Goal: Transaction & Acquisition: Purchase product/service

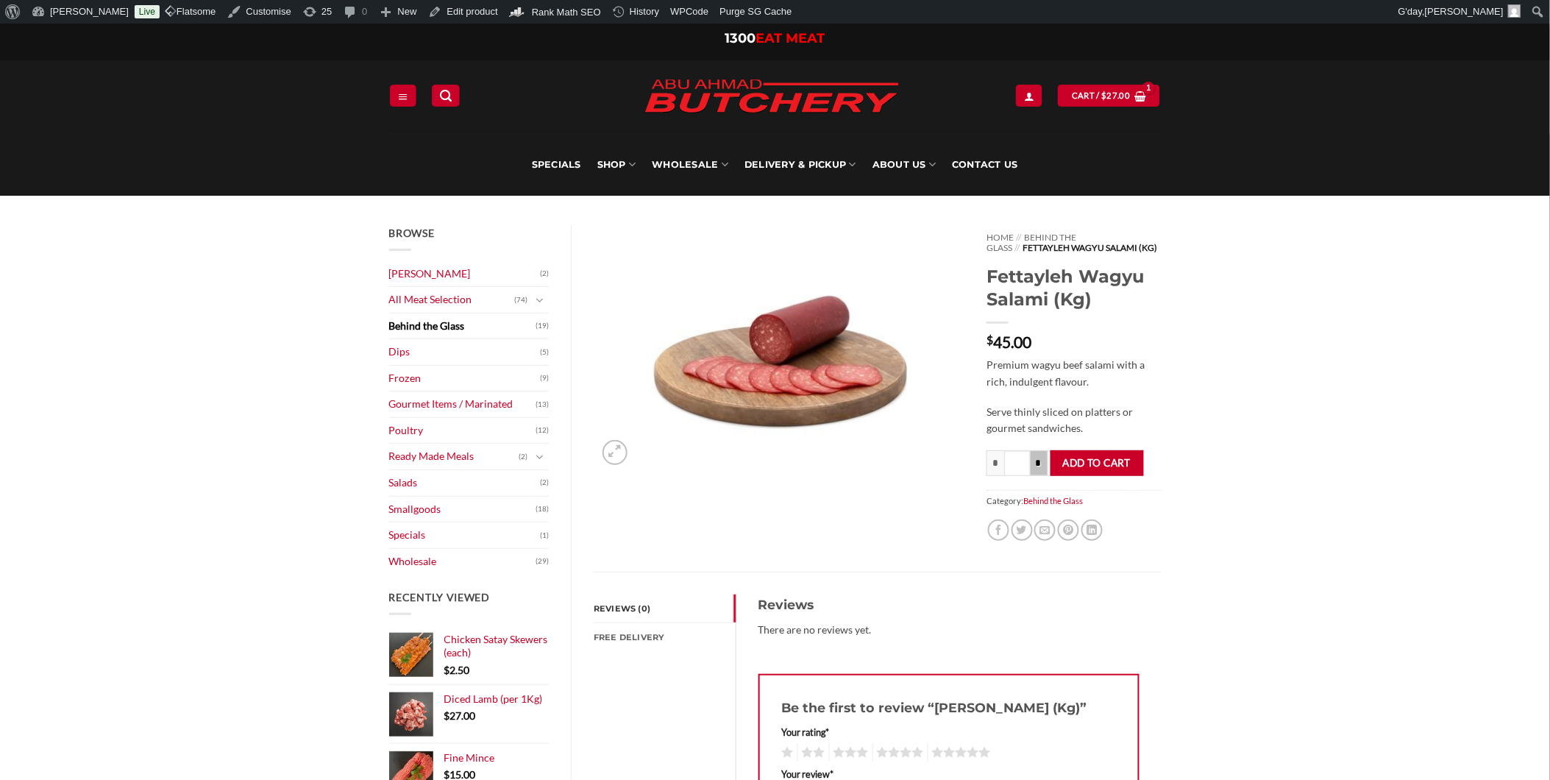
click at [1045, 465] on input "*" at bounding box center [1039, 463] width 18 height 26
click at [1043, 467] on input "*" at bounding box center [1039, 463] width 18 height 26
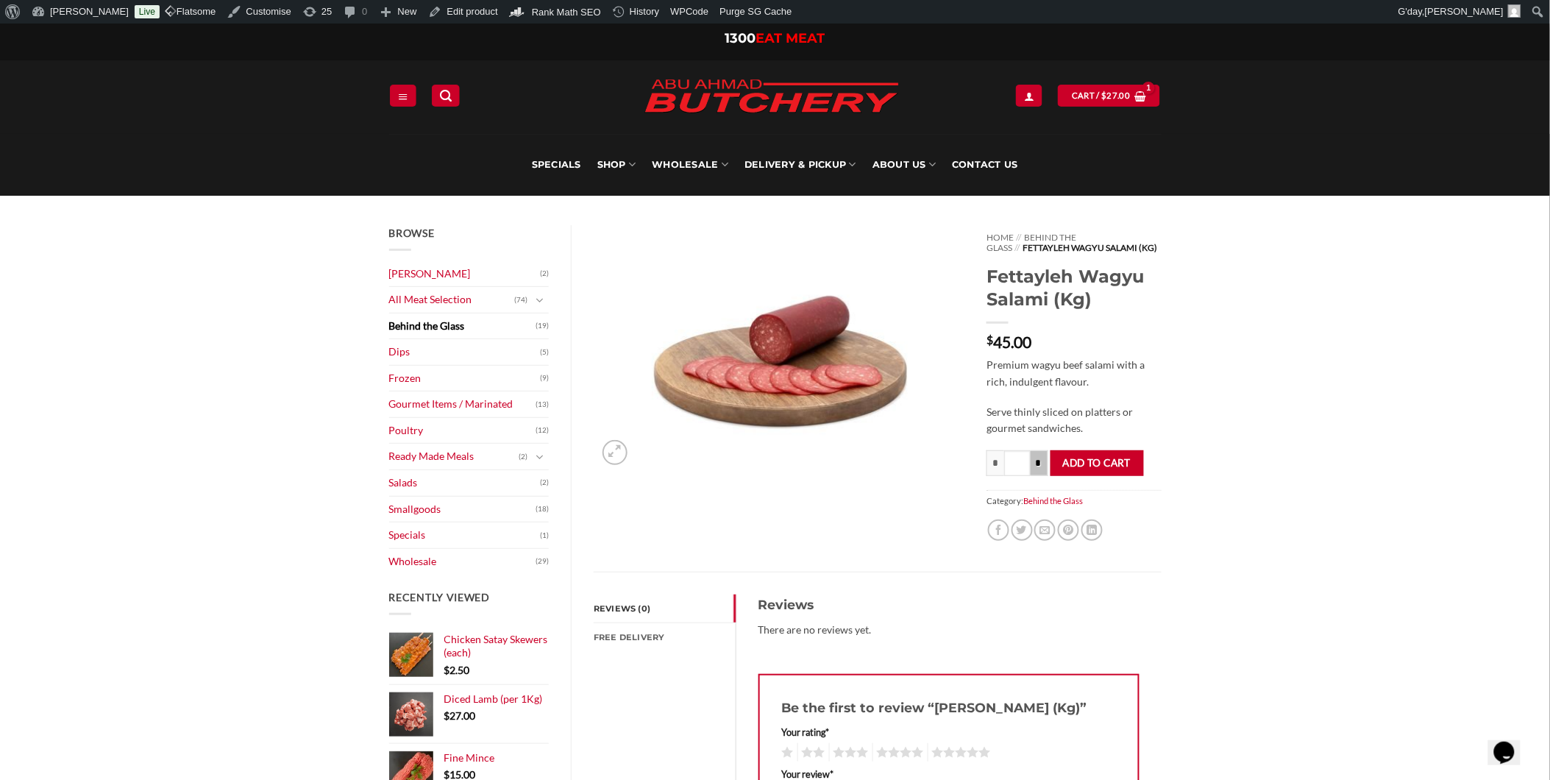
click at [1043, 467] on input "*" at bounding box center [1039, 463] width 18 height 26
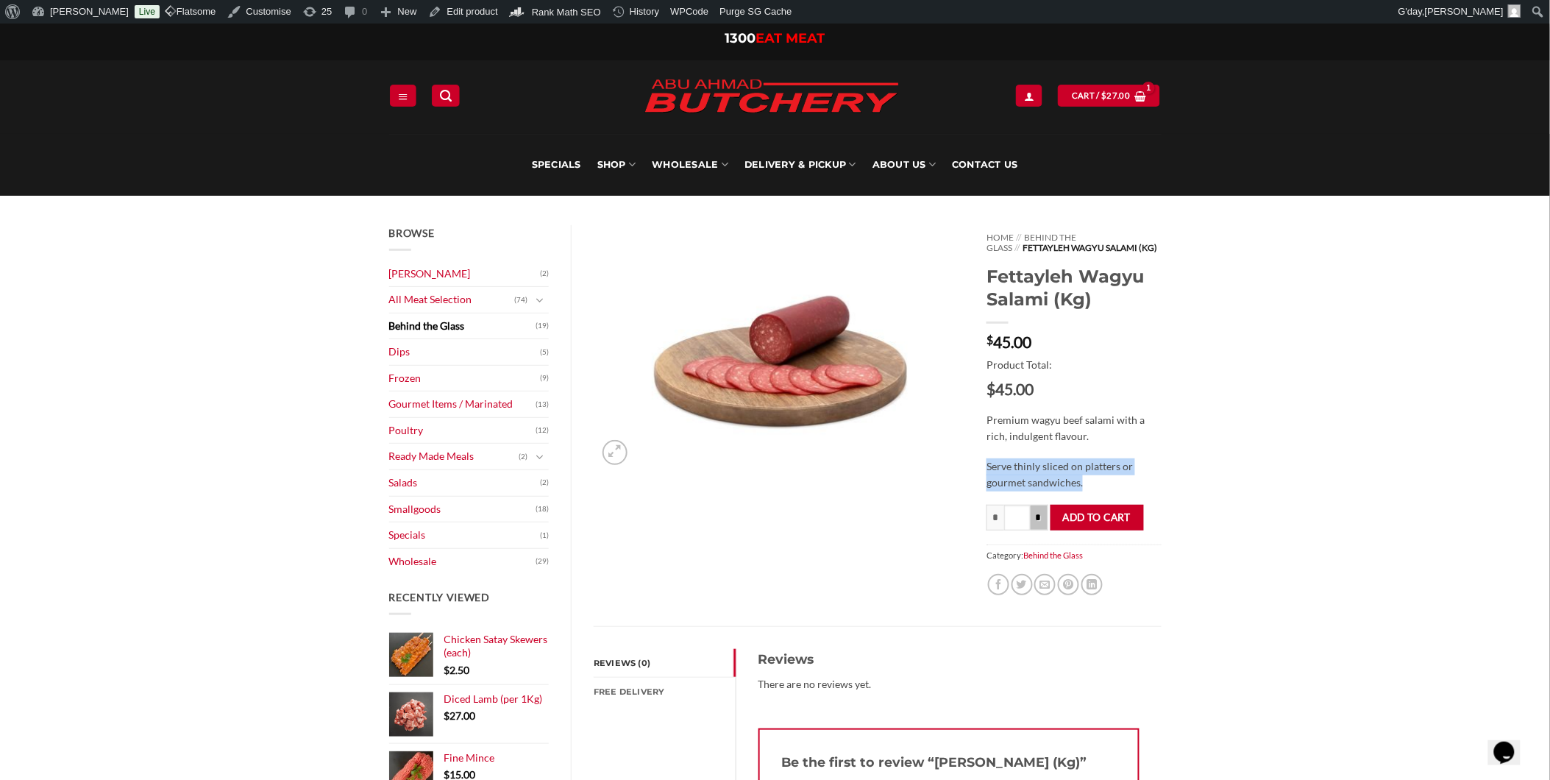
click at [1043, 467] on p "Serve thinly sliced on platters or gourmet sandwiches." at bounding box center [1073, 474] width 174 height 33
drag, startPoint x: 1043, startPoint y: 467, endPoint x: 1241, endPoint y: 444, distance: 199.9
click at [1032, 522] on input "*" at bounding box center [1039, 518] width 18 height 26
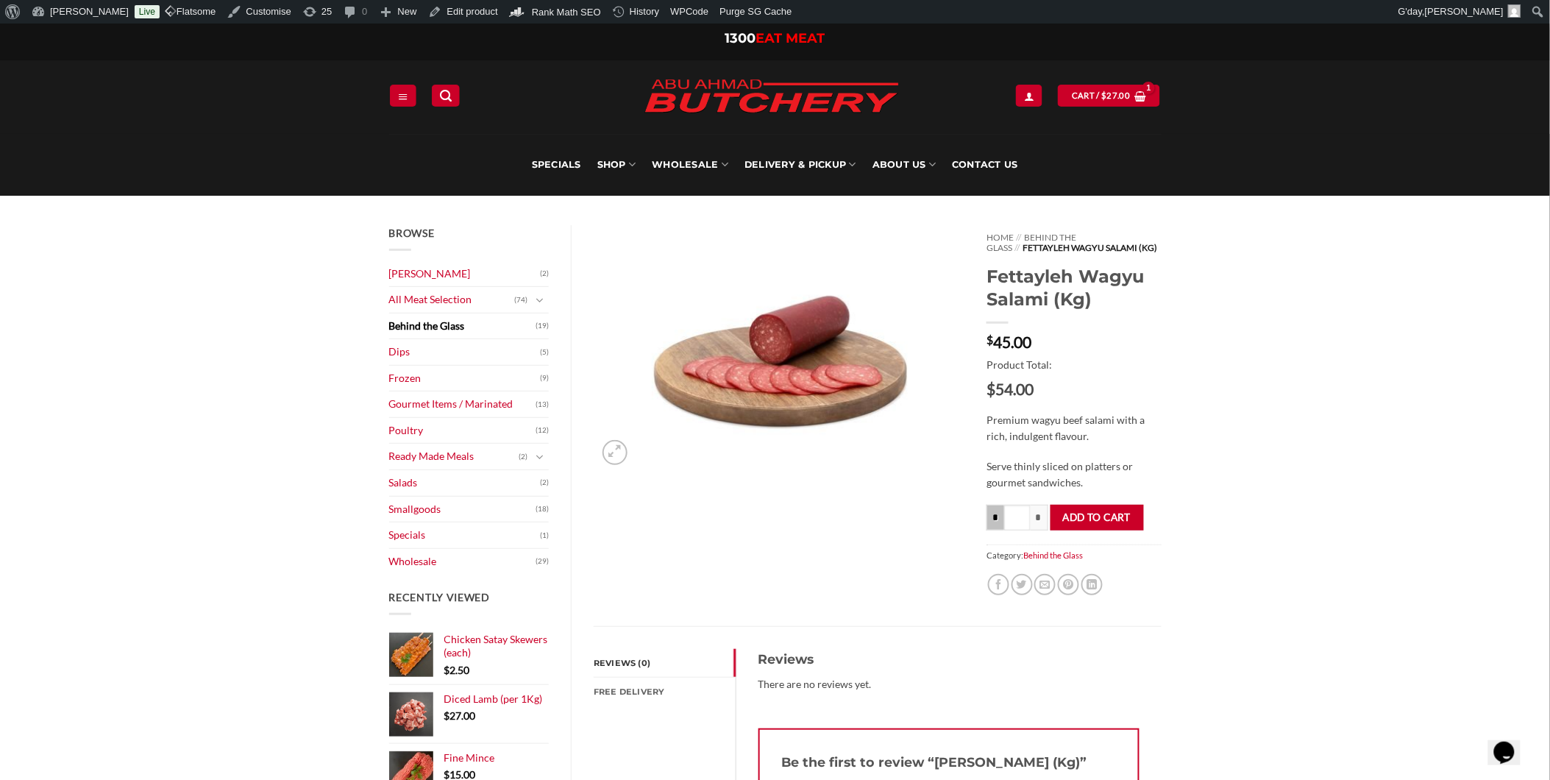
click at [997, 519] on input "*" at bounding box center [995, 518] width 18 height 26
click at [997, 574] on link "Share on Facebook" at bounding box center [998, 584] width 21 height 21
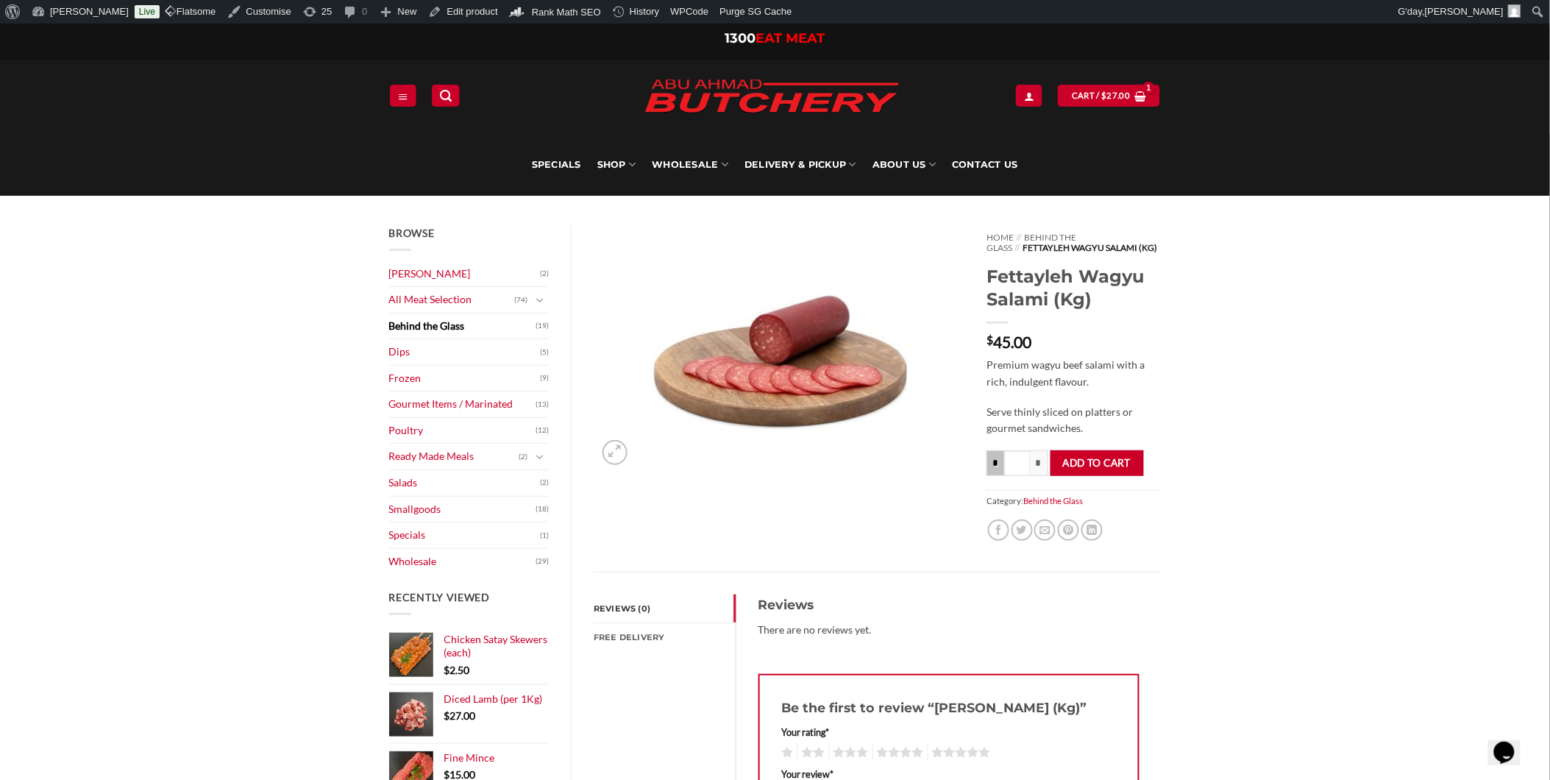
click at [997, 519] on link "Share on Facebook" at bounding box center [998, 529] width 21 height 21
click at [1002, 459] on input "*" at bounding box center [995, 463] width 18 height 26
click at [1001, 460] on input "*" at bounding box center [995, 463] width 18 height 26
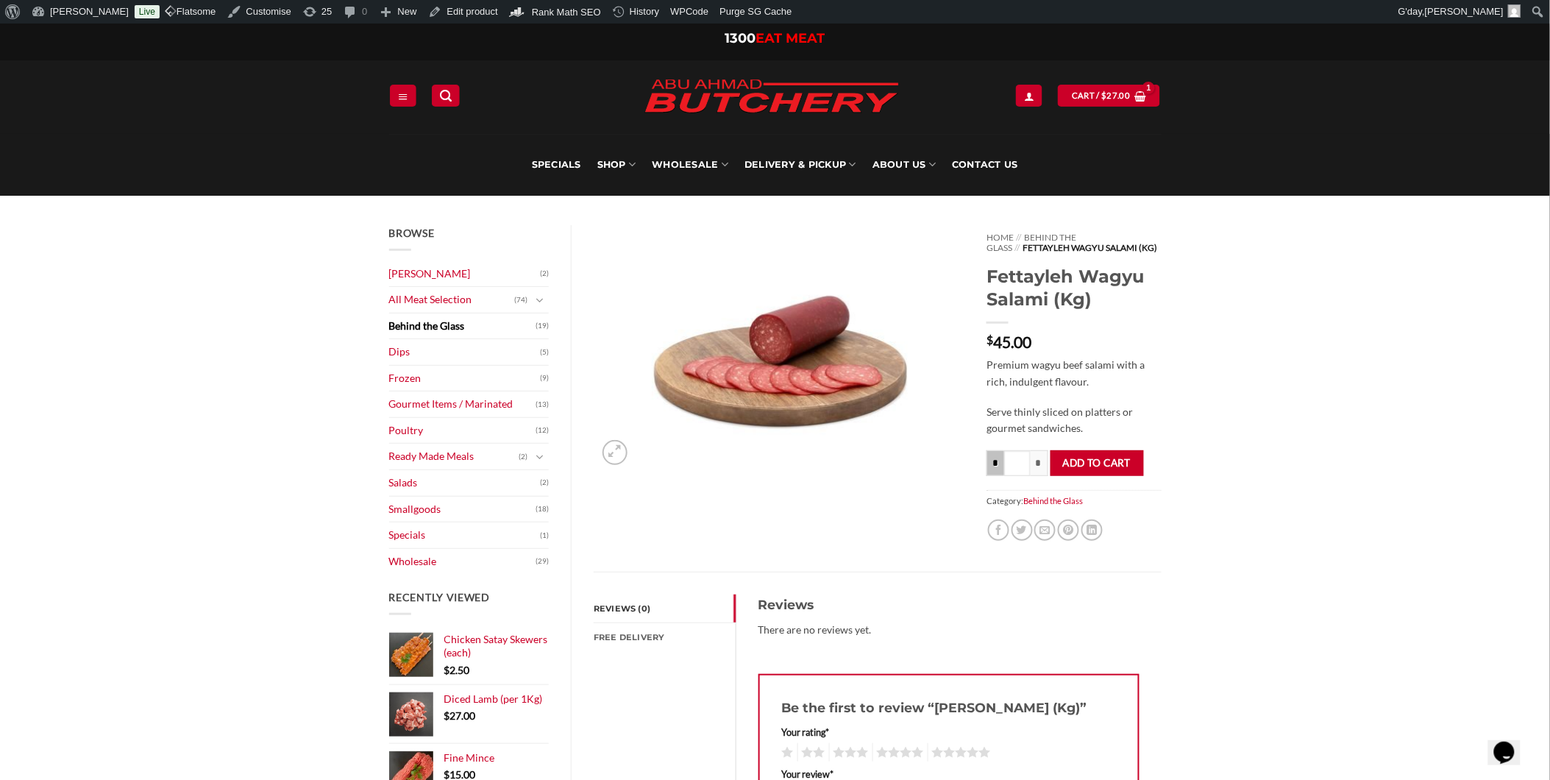
click at [1000, 469] on input "*" at bounding box center [995, 463] width 18 height 26
click at [1038, 458] on input "*" at bounding box center [1039, 463] width 18 height 26
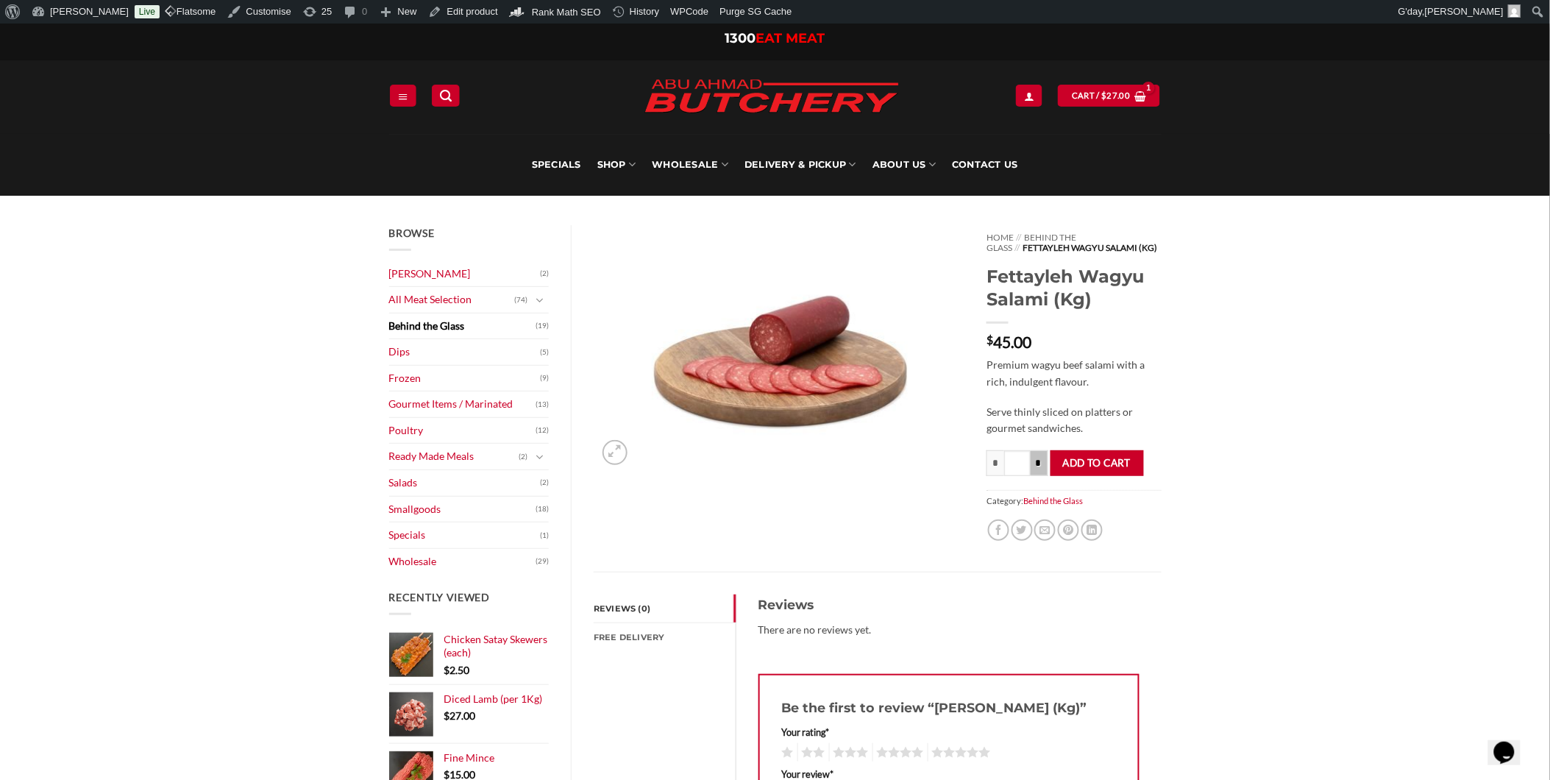
click at [1038, 458] on input "*" at bounding box center [1039, 463] width 18 height 26
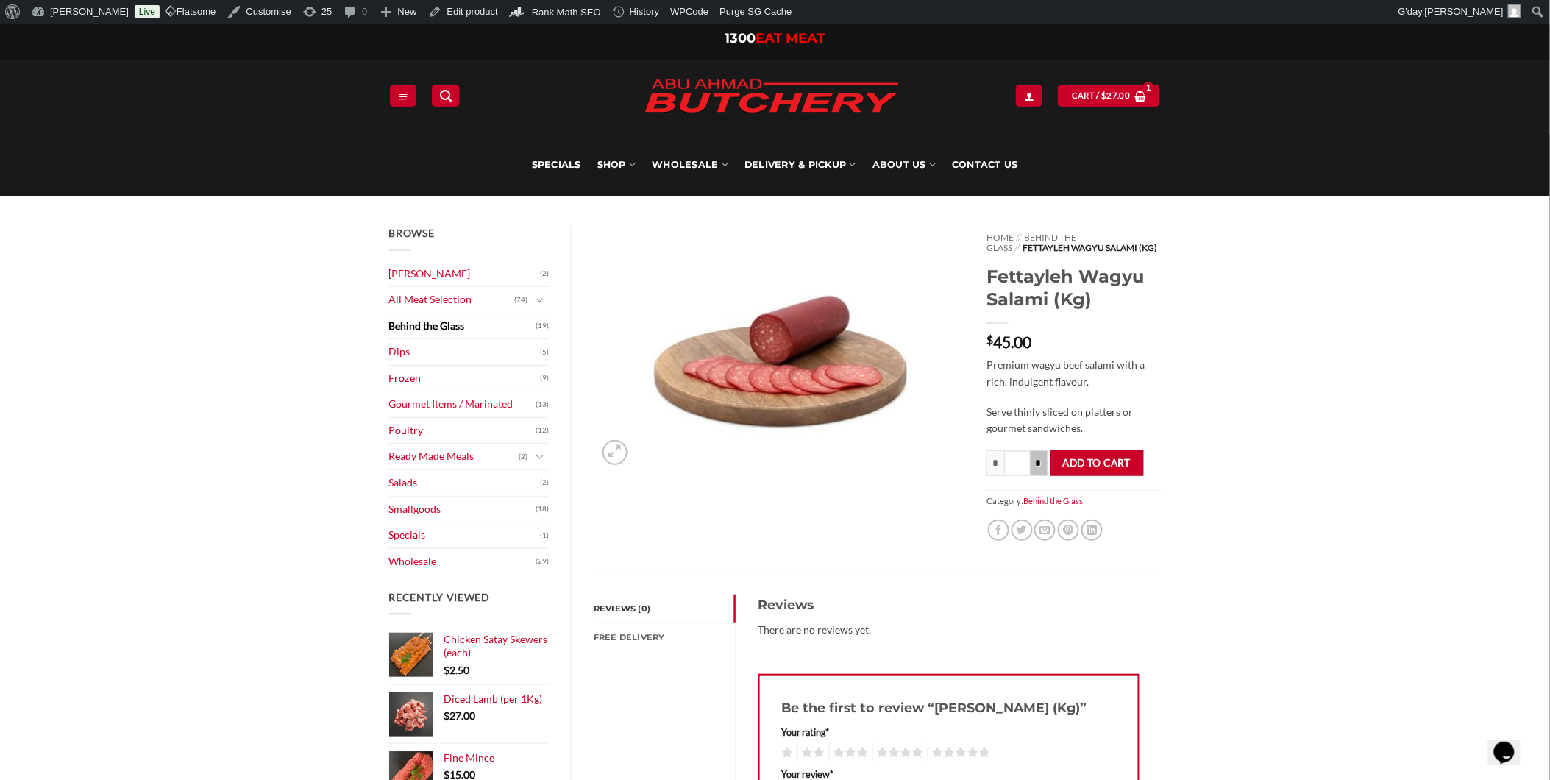
click at [1038, 458] on input "*" at bounding box center [1039, 463] width 18 height 26
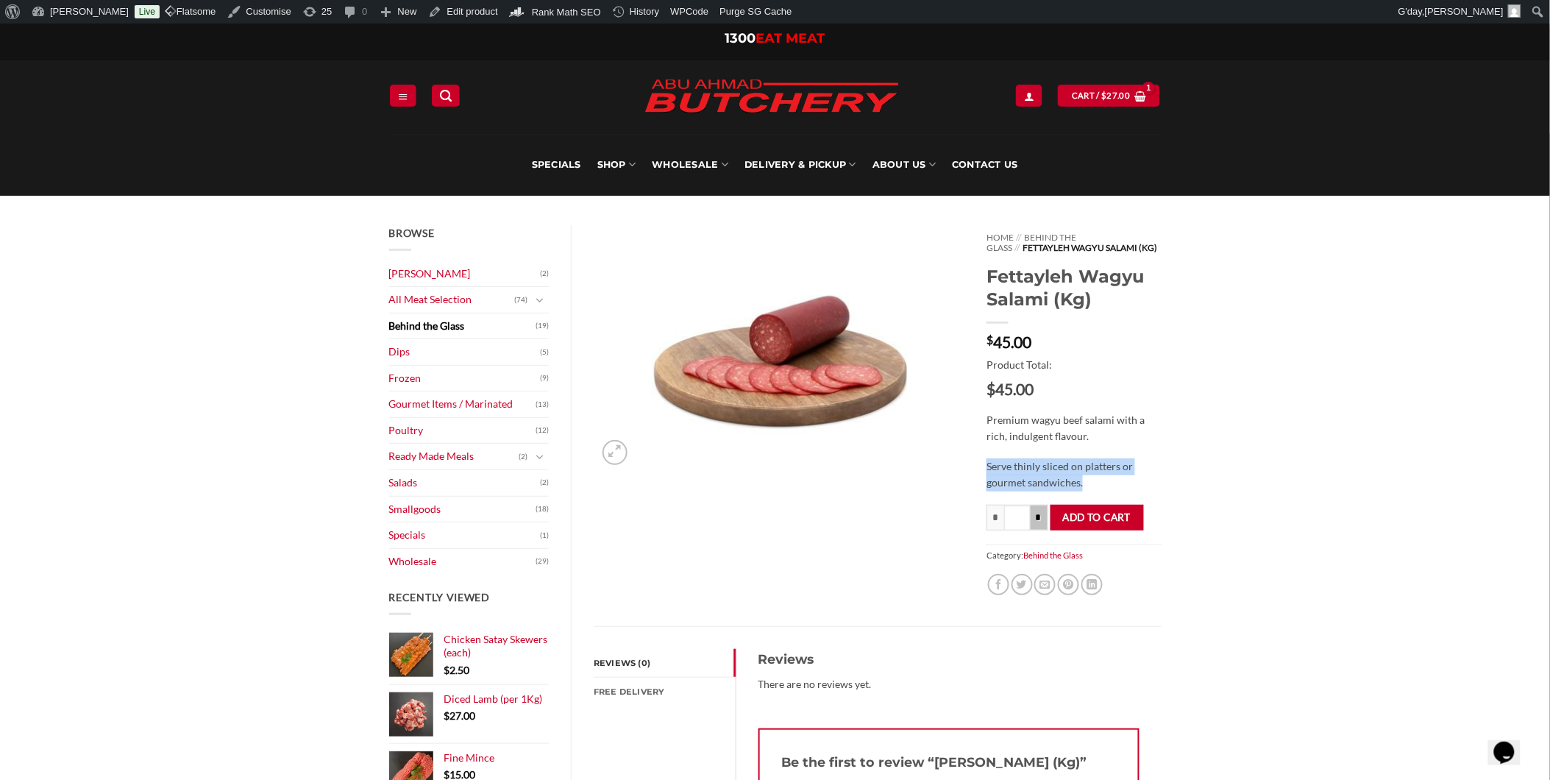
click at [1038, 458] on p "Serve thinly sliced on platters or gourmet sandwiches." at bounding box center [1073, 474] width 174 height 33
drag, startPoint x: 1038, startPoint y: 458, endPoint x: 1228, endPoint y: 412, distance: 196.0
click at [1039, 513] on input "*" at bounding box center [1039, 518] width 18 height 26
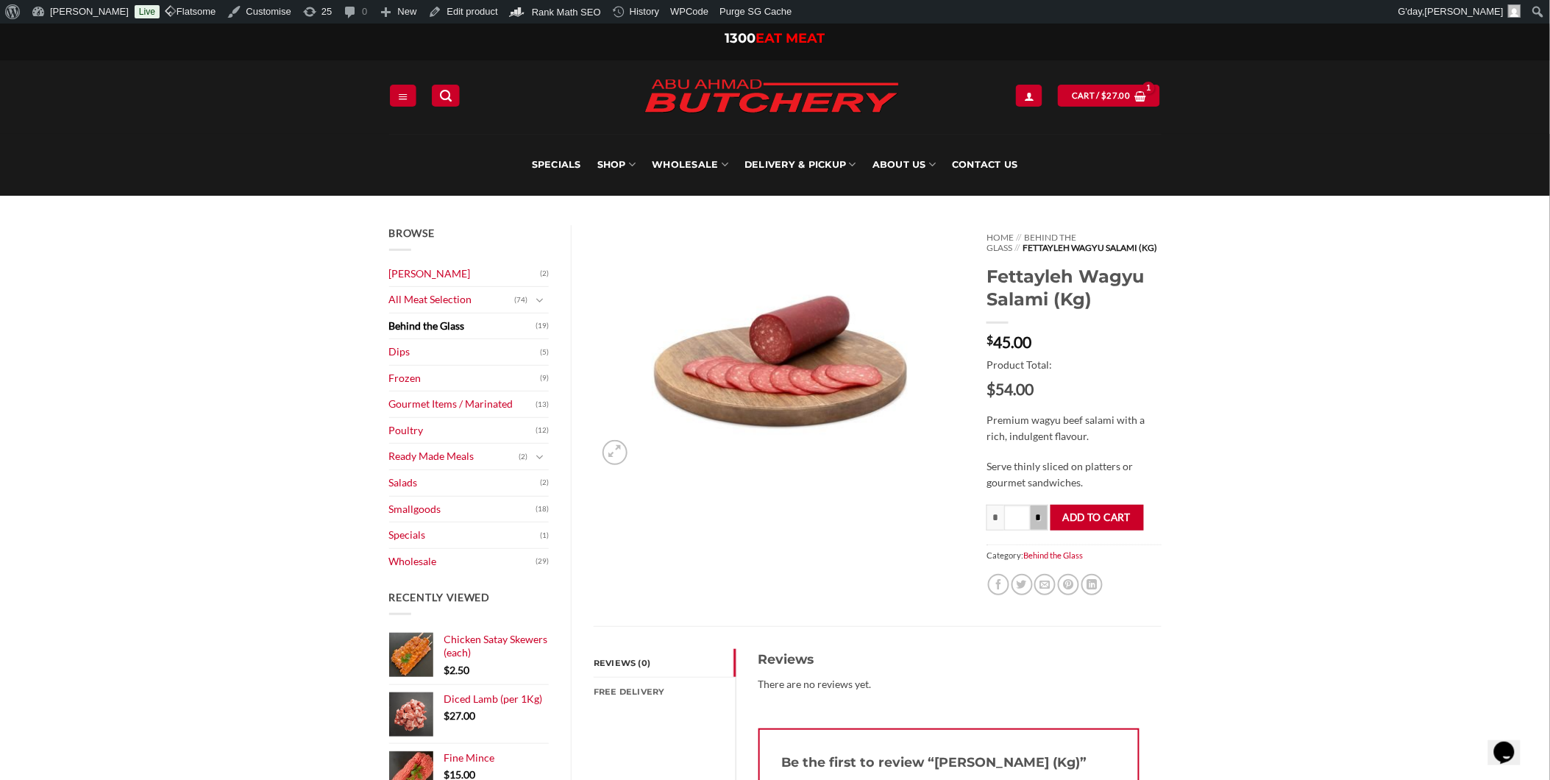
click at [1039, 513] on input "*" at bounding box center [1039, 518] width 18 height 26
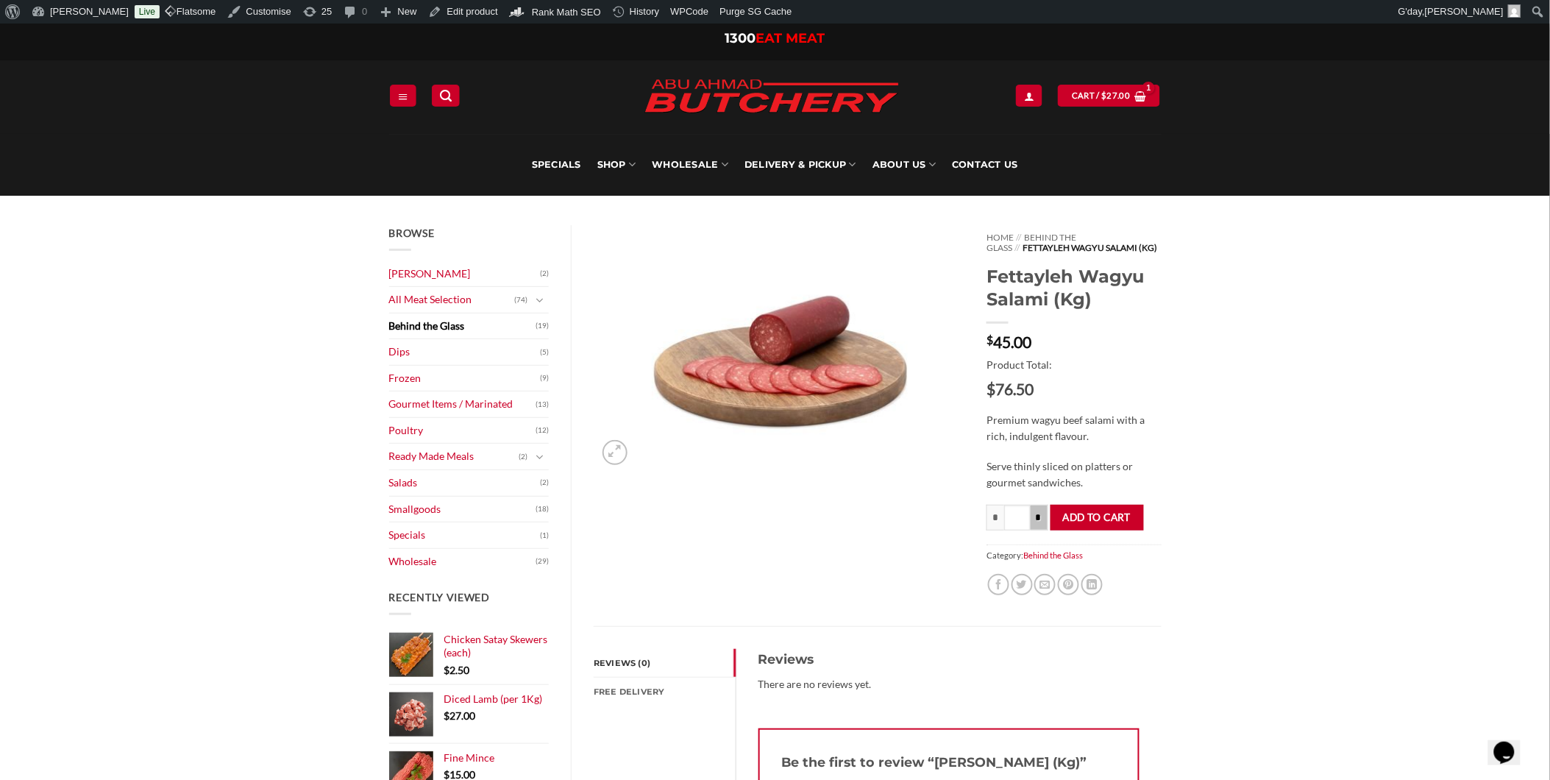
click at [1039, 513] on input "*" at bounding box center [1039, 518] width 18 height 26
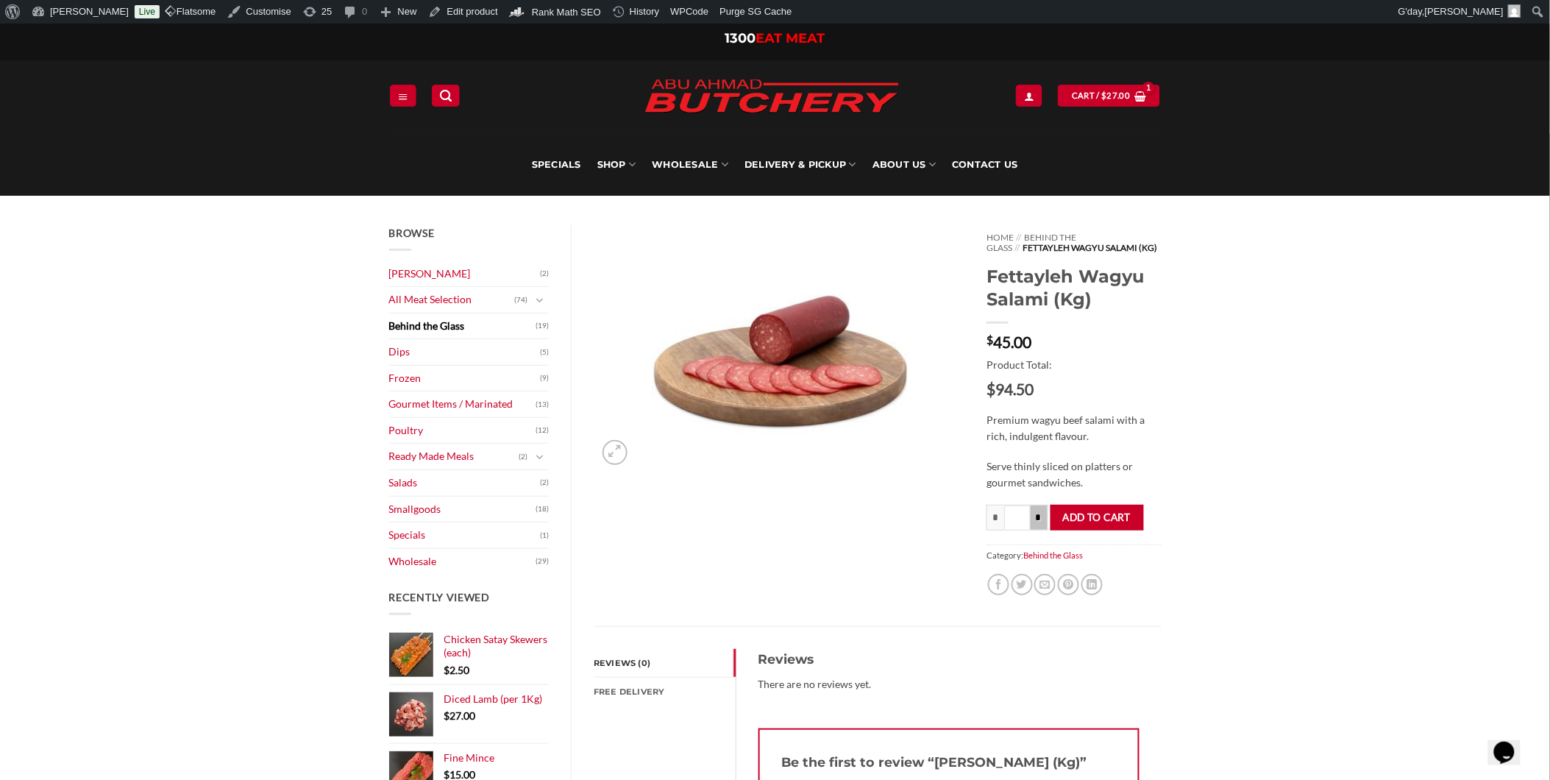
click at [1039, 513] on input "*" at bounding box center [1039, 518] width 18 height 26
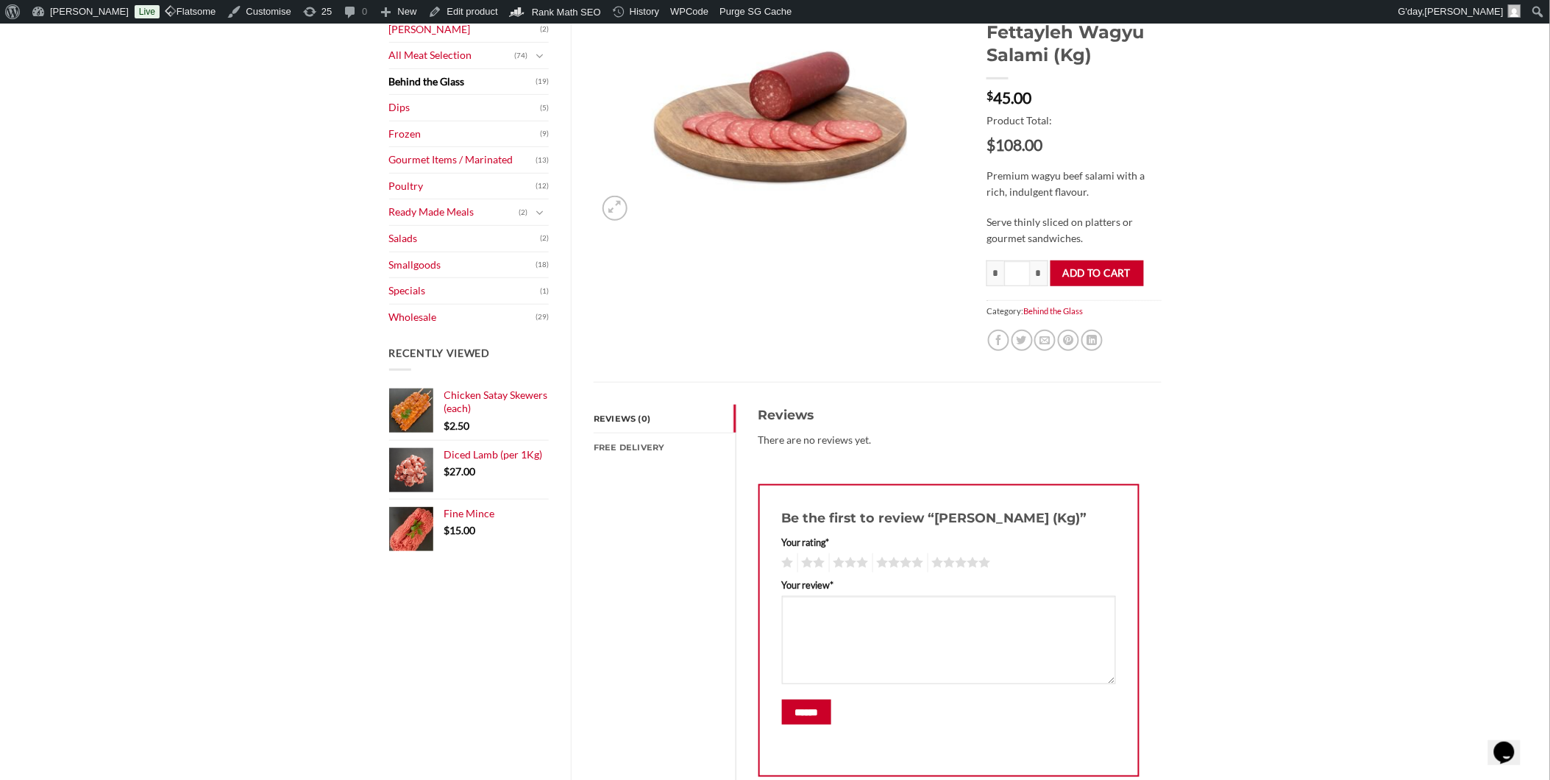
scroll to position [245, 0]
click at [995, 278] on input "*" at bounding box center [995, 273] width 18 height 26
drag, startPoint x: 1010, startPoint y: 275, endPoint x: 1032, endPoint y: 273, distance: 22.2
click at [1033, 275] on div "* Fettayleh Wagyu Salami (Kg) quantity *** *" at bounding box center [1016, 273] width 61 height 26
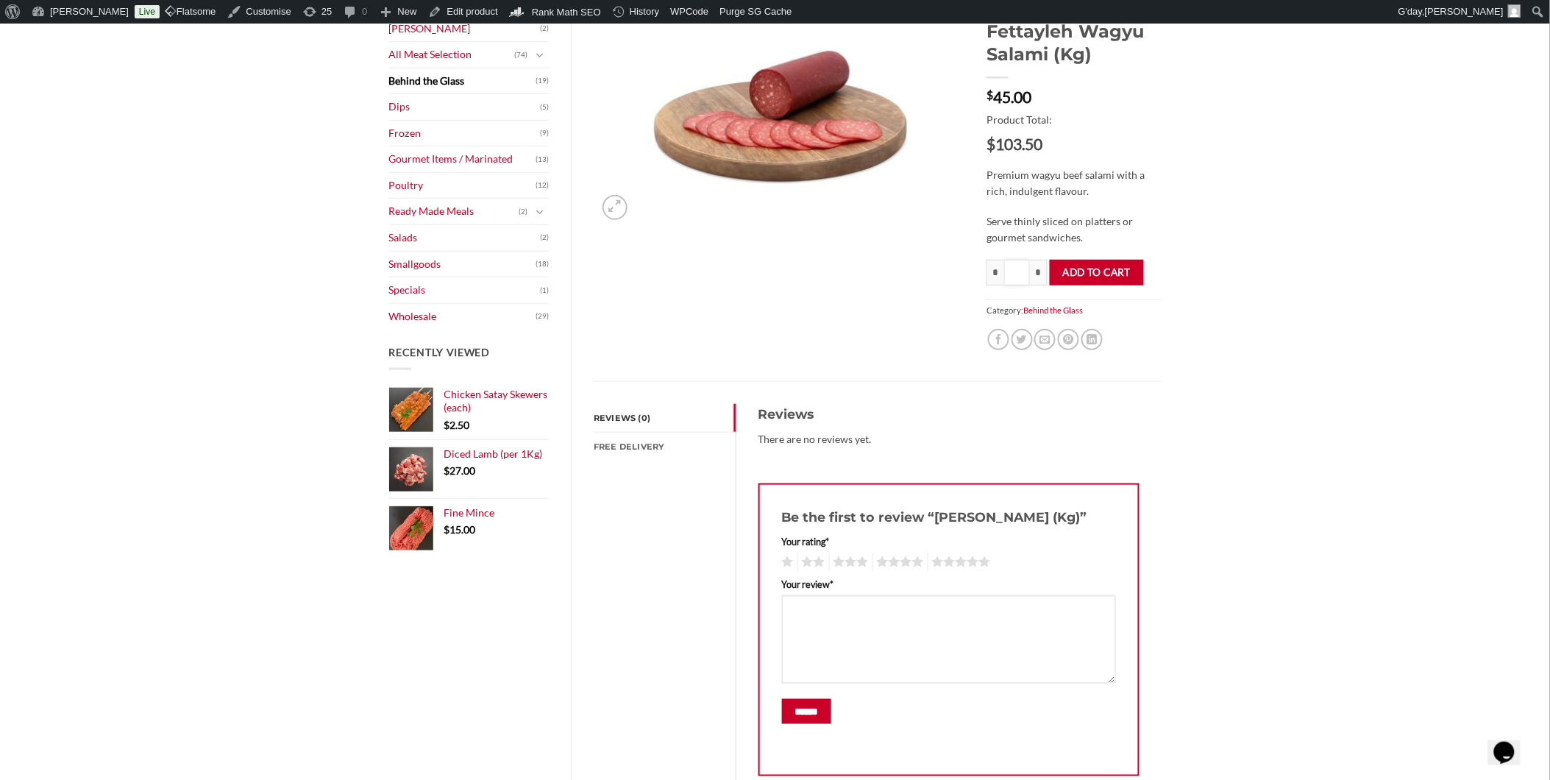
type input "*****"
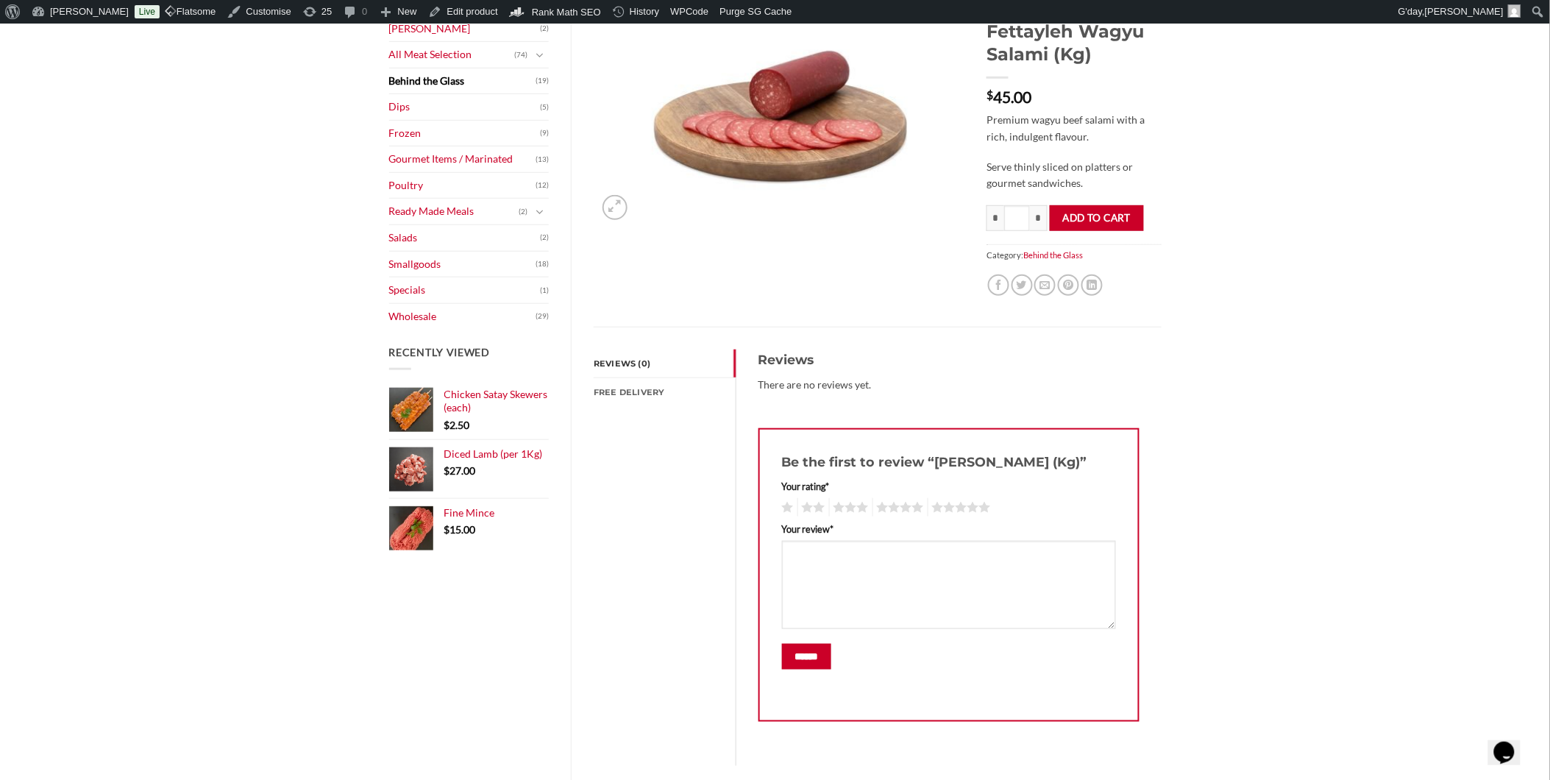
scroll to position [0, 0]
drag, startPoint x: 1469, startPoint y: 332, endPoint x: 1047, endPoint y: 309, distance: 422.1
click at [1446, 329] on div "Browse Abu Ahmad Butchery (2) All Meat Selection (74) Beef (18) Burgers (4) Lam…" at bounding box center [775, 546] width 1550 height 1191
click at [1097, 218] on button "Add to cart" at bounding box center [1095, 218] width 93 height 26
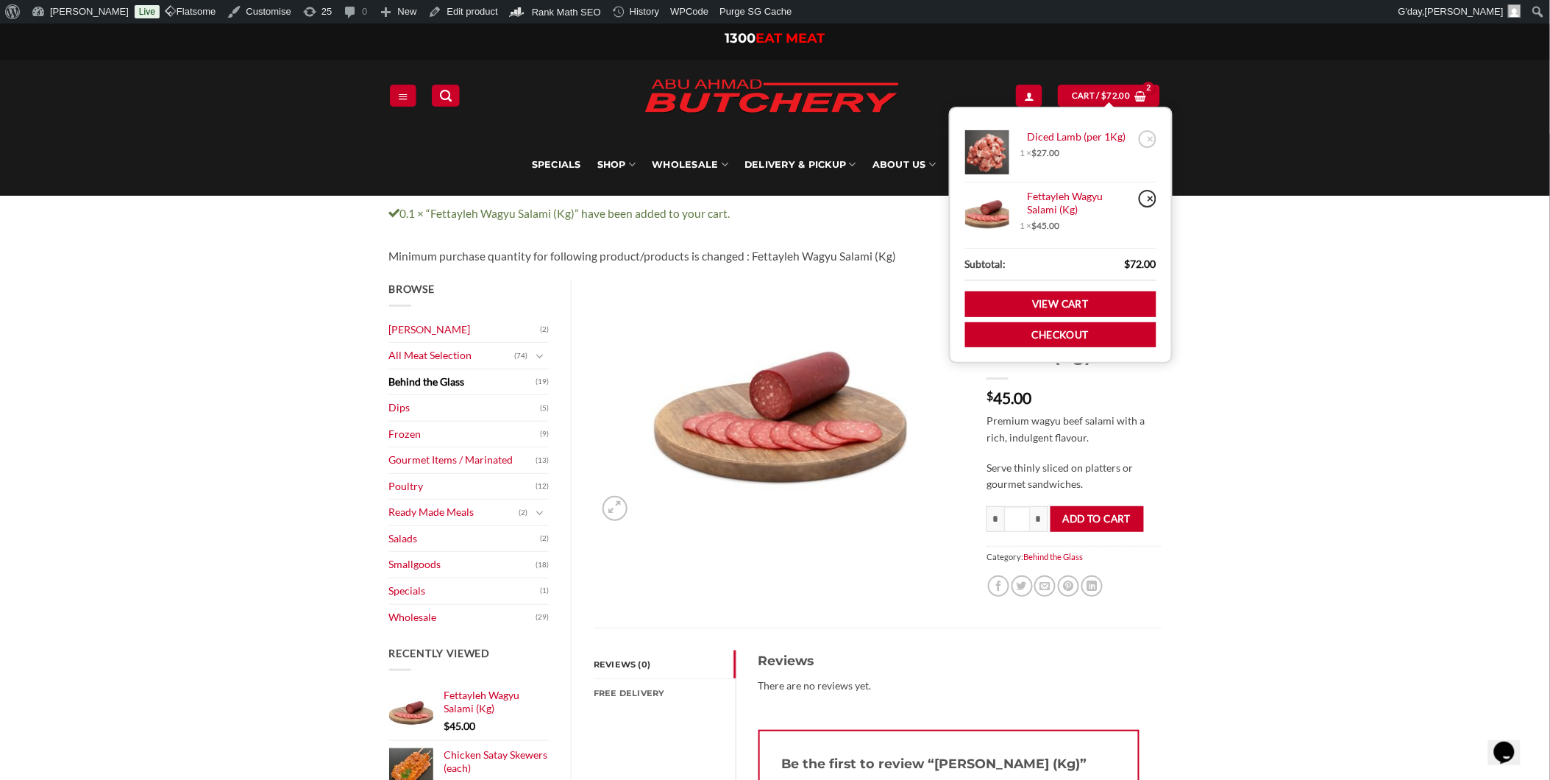
click at [1148, 202] on link "×" at bounding box center [1147, 199] width 18 height 18
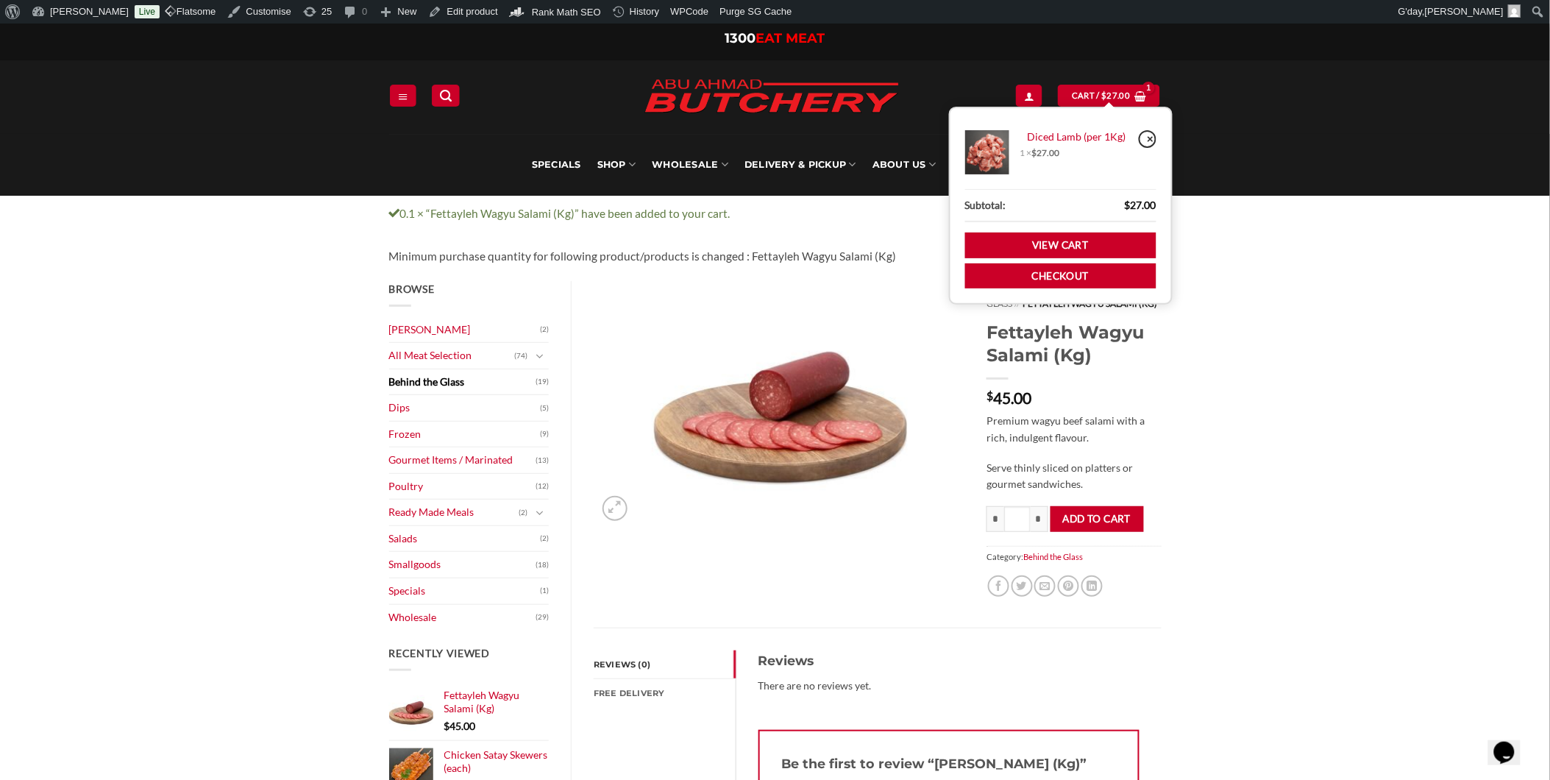
click at [1151, 138] on link "×" at bounding box center [1147, 139] width 18 height 18
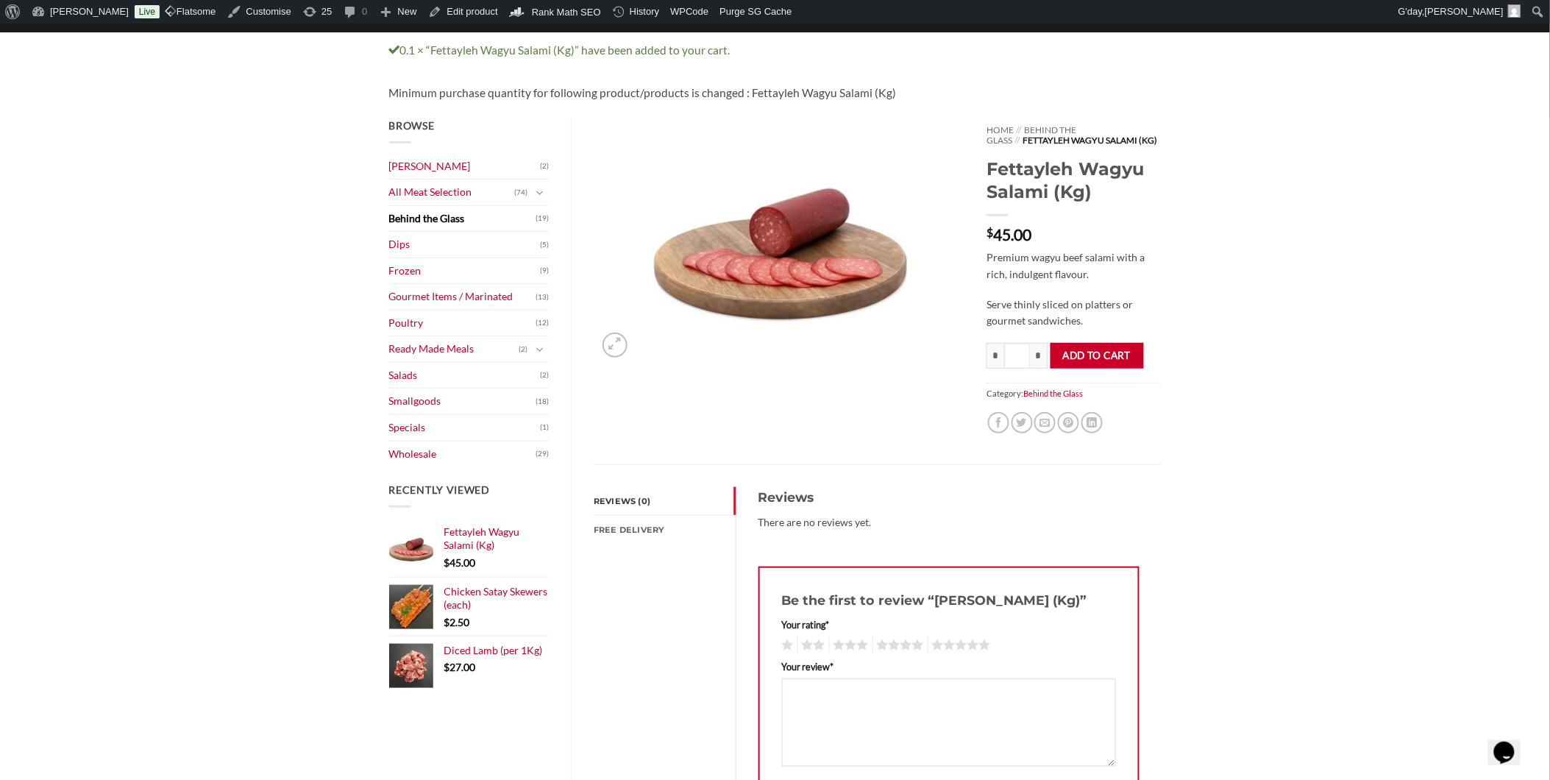
click at [421, 215] on link "Behind the Glass" at bounding box center [462, 219] width 147 height 26
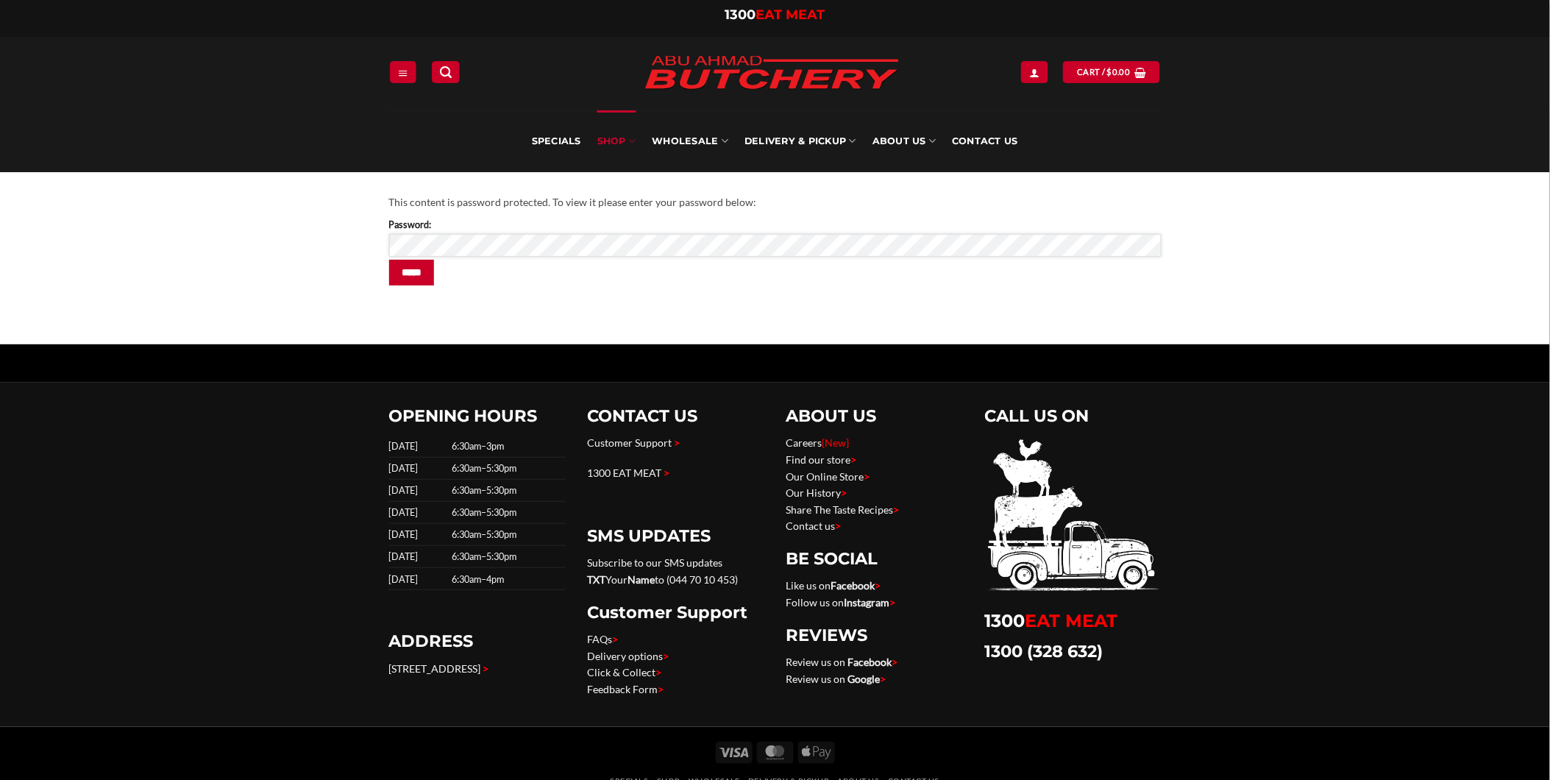
click at [325, 235] on div "This content is password protected. To view it please enter your password below…" at bounding box center [775, 258] width 1550 height 172
click at [143, 272] on div "This content is password protected. To view it please enter your password below…" at bounding box center [775, 258] width 1550 height 172
click at [431, 265] on input "*****" at bounding box center [412, 273] width 46 height 26
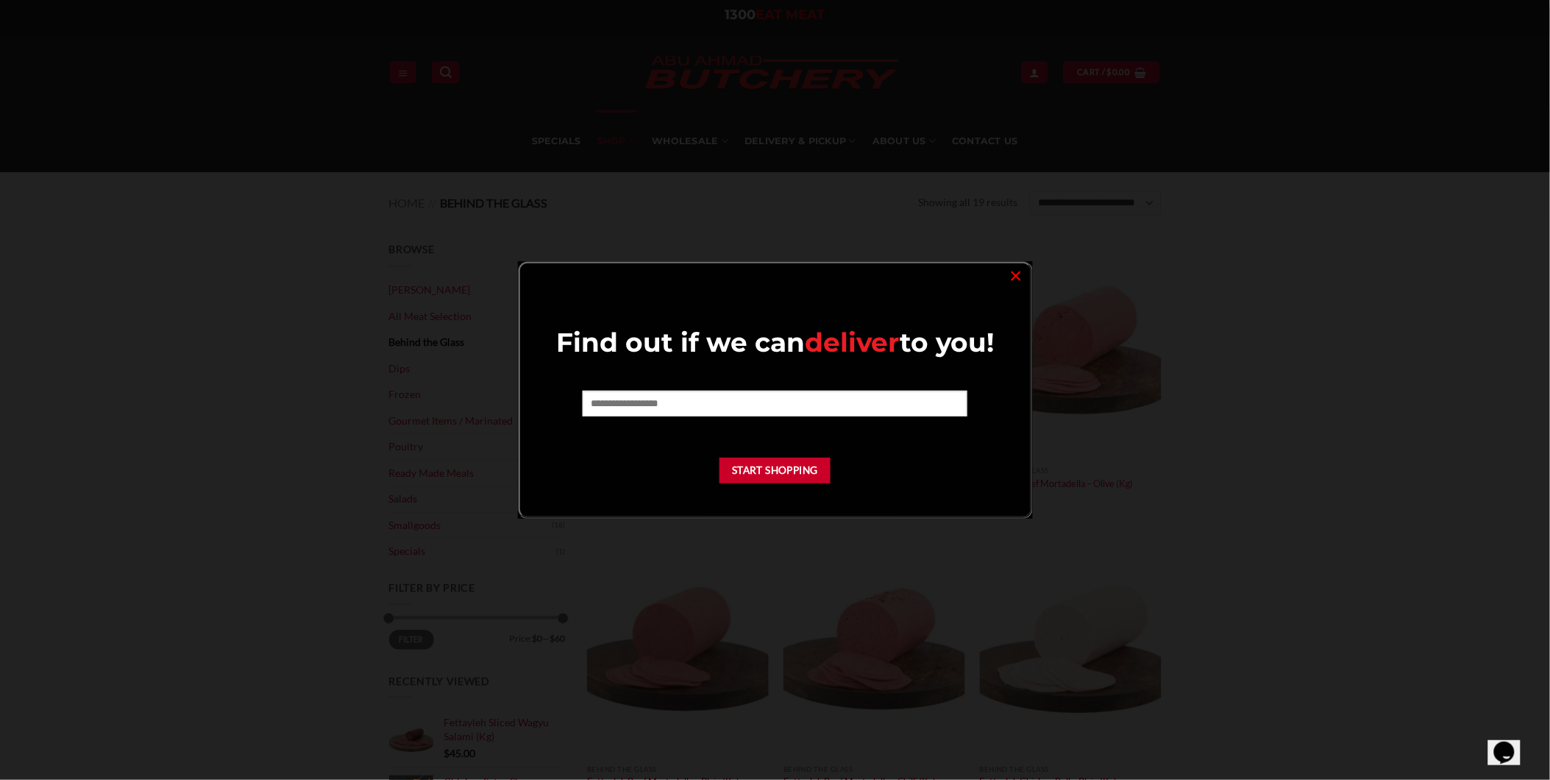
drag, startPoint x: 1015, startPoint y: 269, endPoint x: 1026, endPoint y: 254, distance: 19.0
click at [1015, 269] on link "×" at bounding box center [1015, 275] width 21 height 20
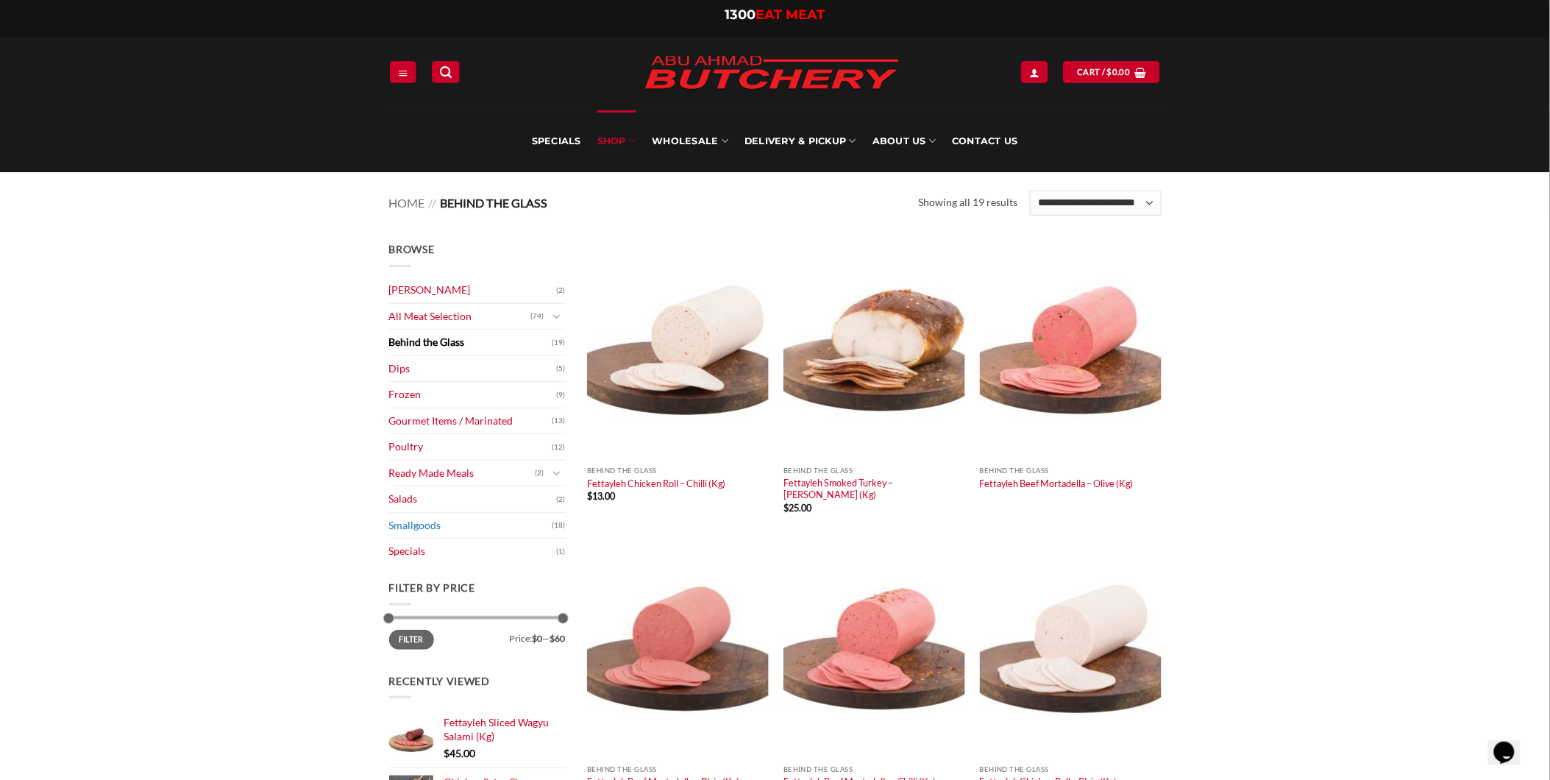
click at [437, 527] on link "Smallgoods" at bounding box center [470, 526] width 163 height 26
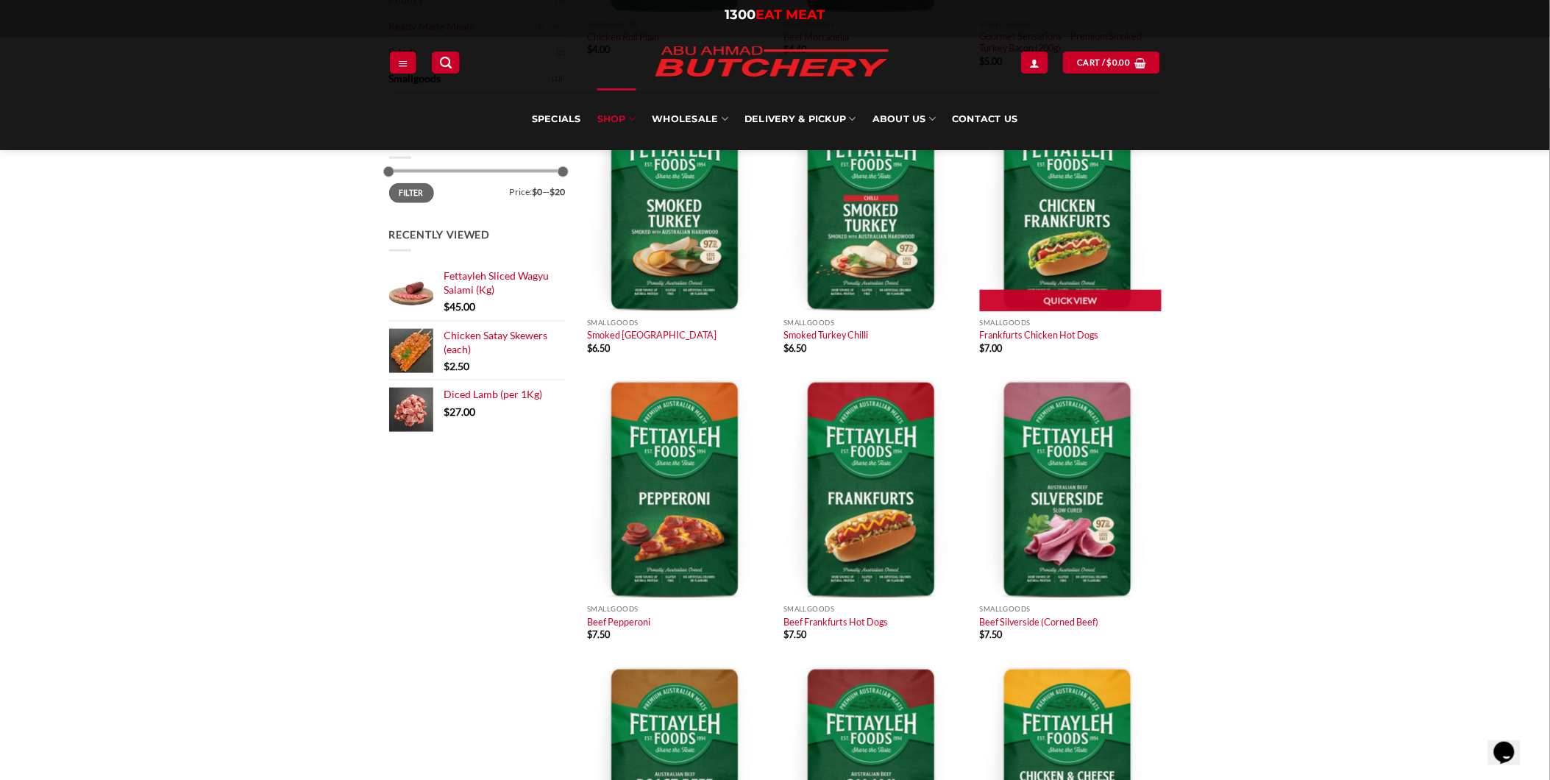
scroll to position [653, 0]
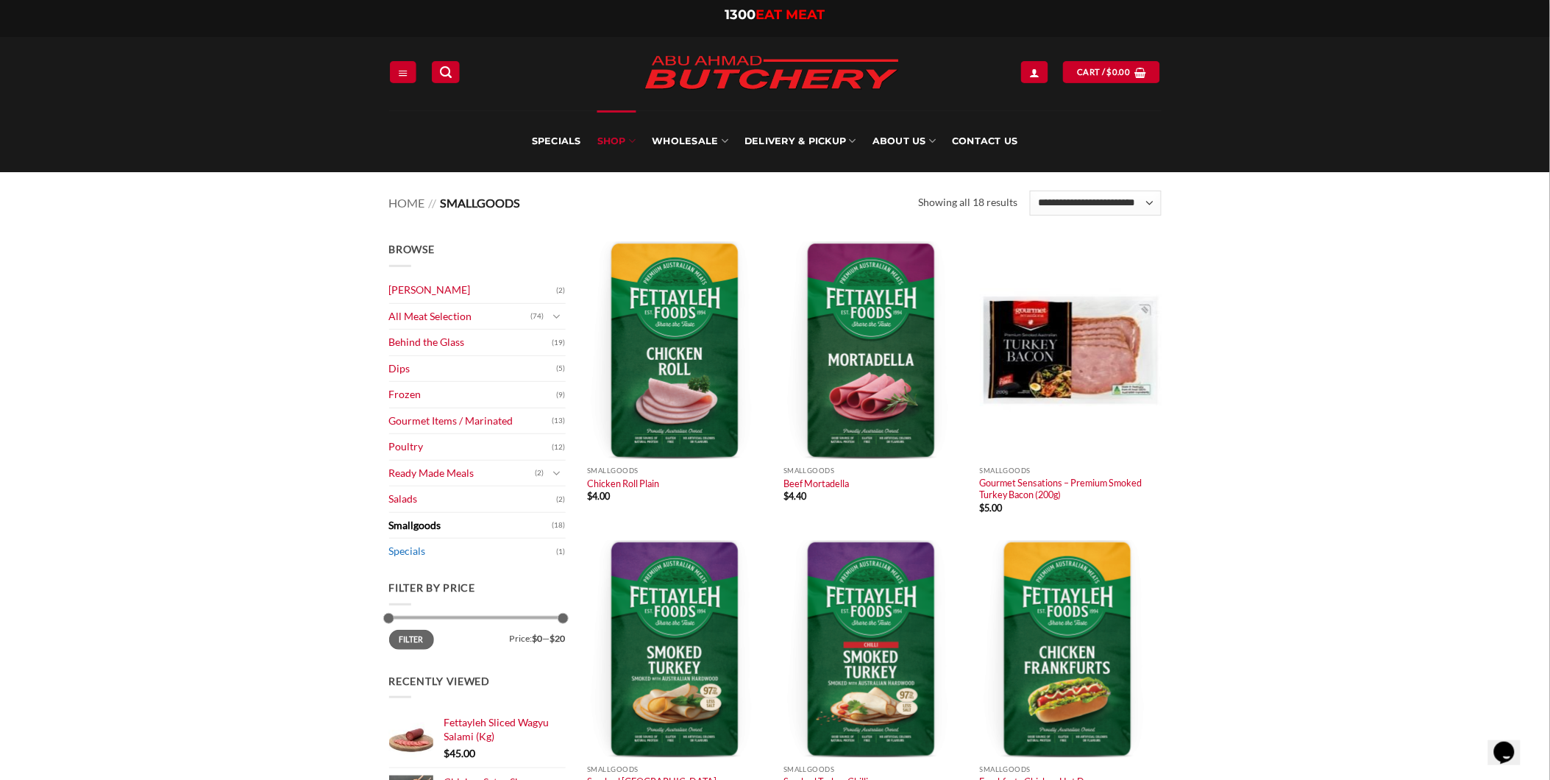
click at [415, 555] on link "Specials" at bounding box center [473, 551] width 168 height 26
